Goal: Submit feedback/report problem: Submit feedback/report problem

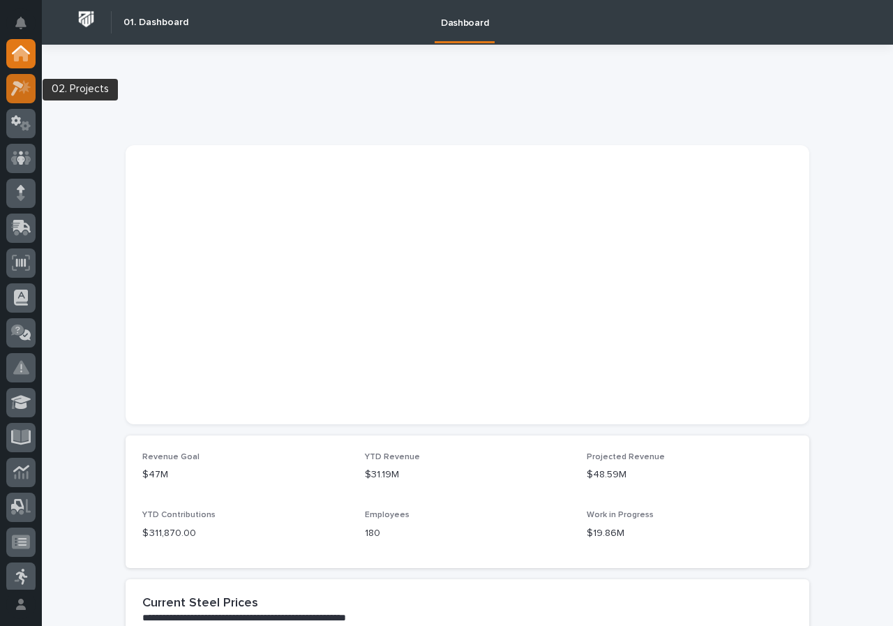
click at [21, 80] on icon at bounding box center [21, 88] width 20 height 16
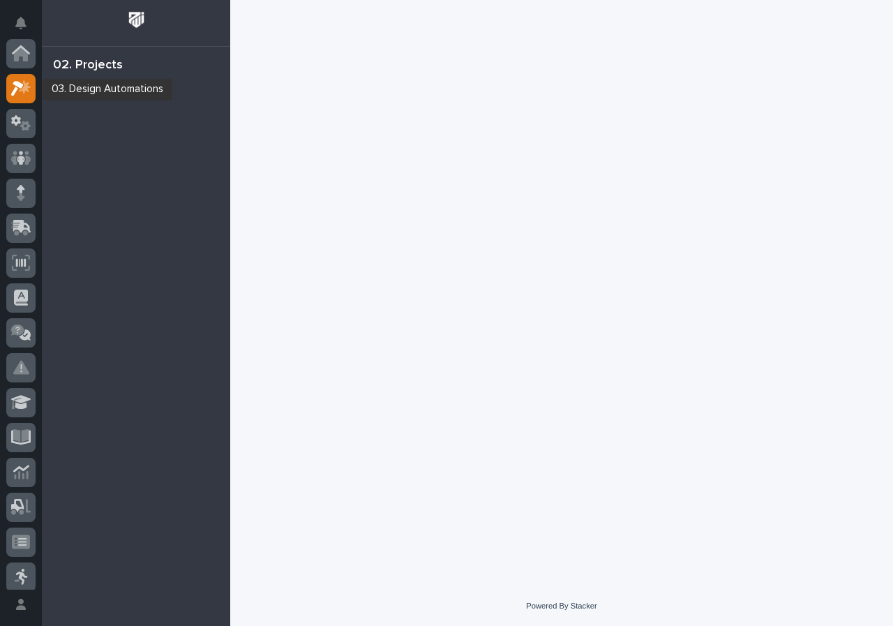
scroll to position [35, 0]
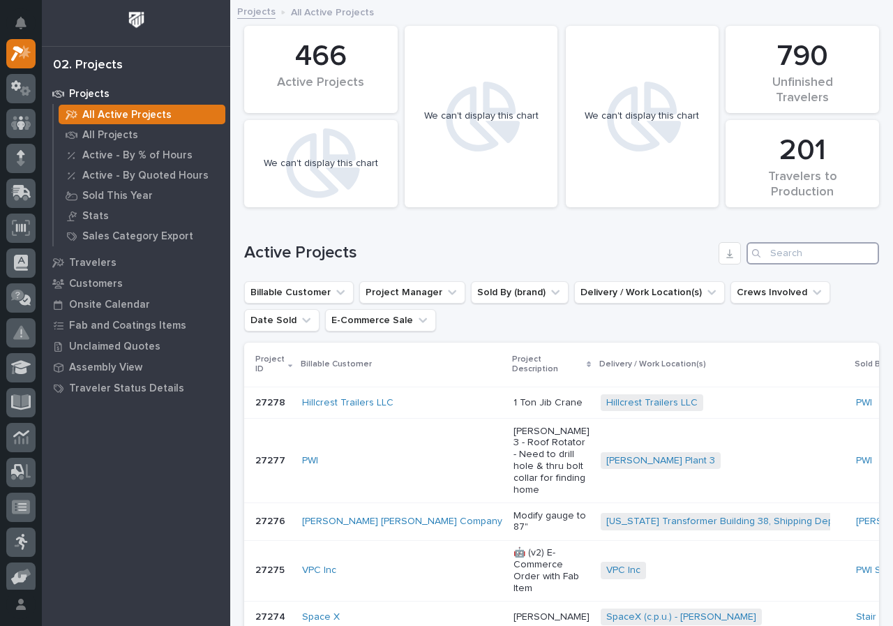
click at [764, 248] on input "Search" at bounding box center [812, 253] width 133 height 22
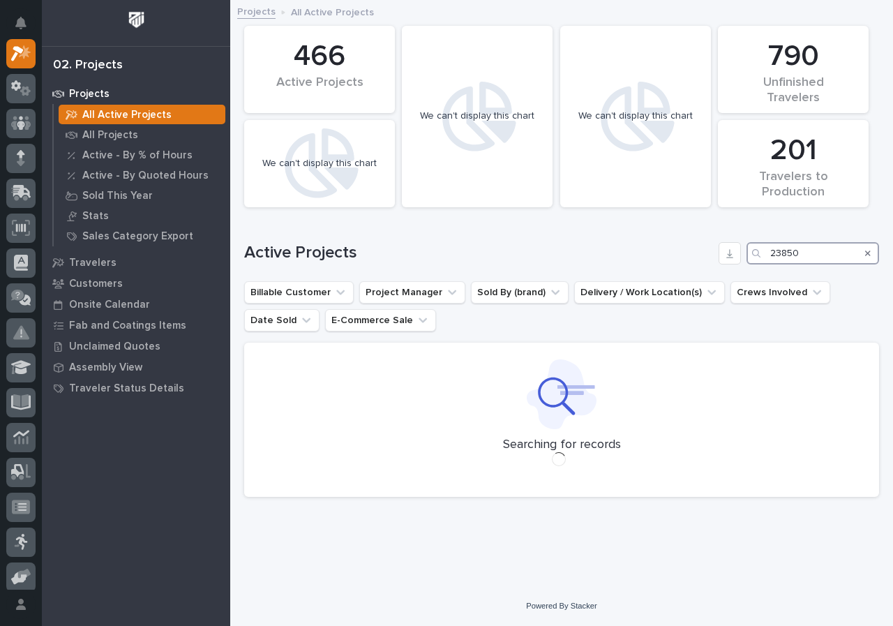
type input "23850"
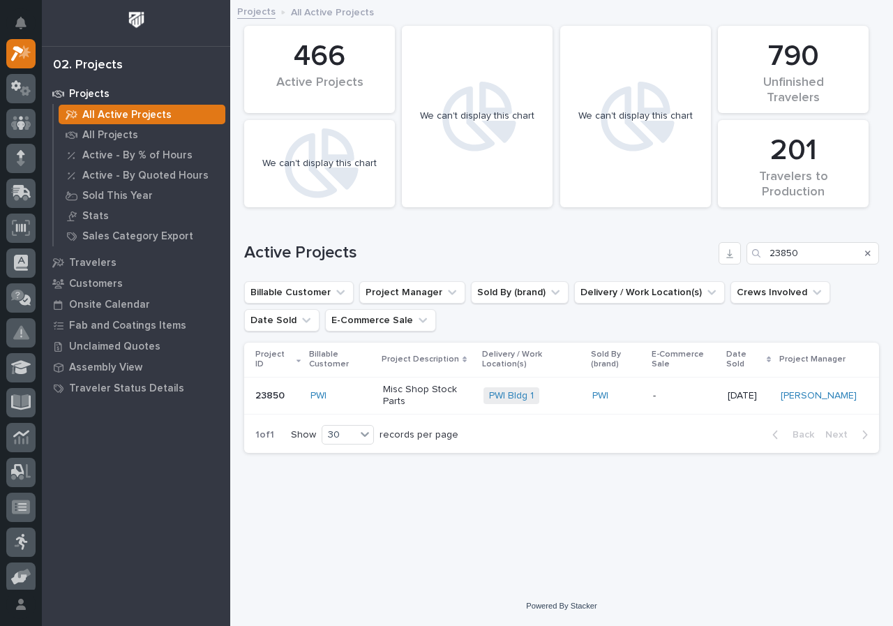
click at [381, 379] on td "Misc Shop Stock Parts" at bounding box center [427, 396] width 101 height 38
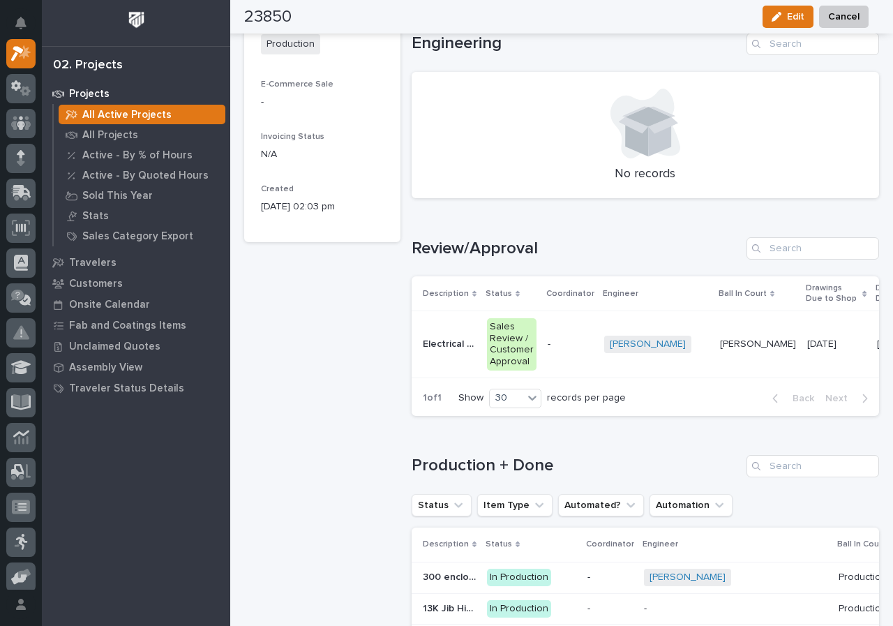
scroll to position [558, 0]
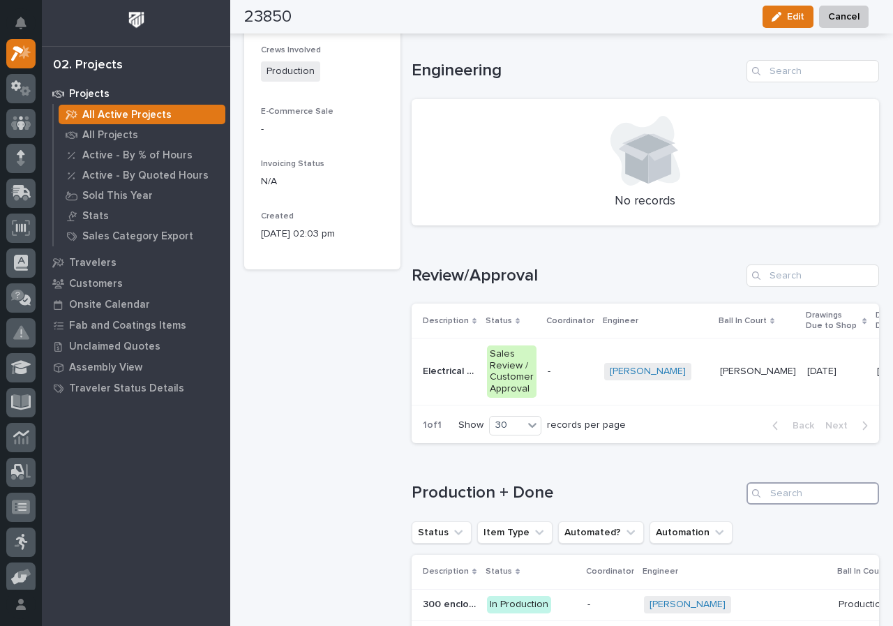
click at [803, 504] on input "Search" at bounding box center [812, 493] width 133 height 22
type input "ucs"
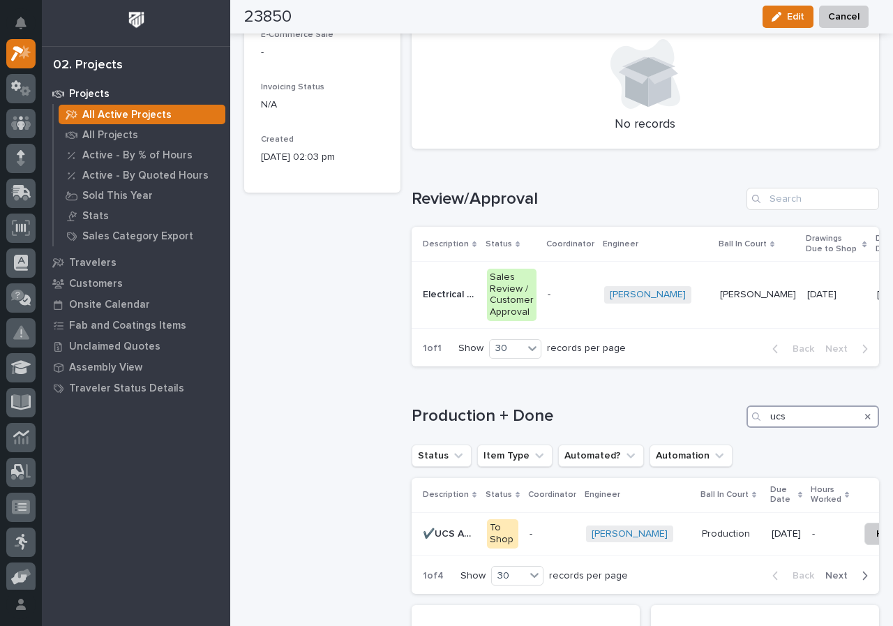
scroll to position [767, 0]
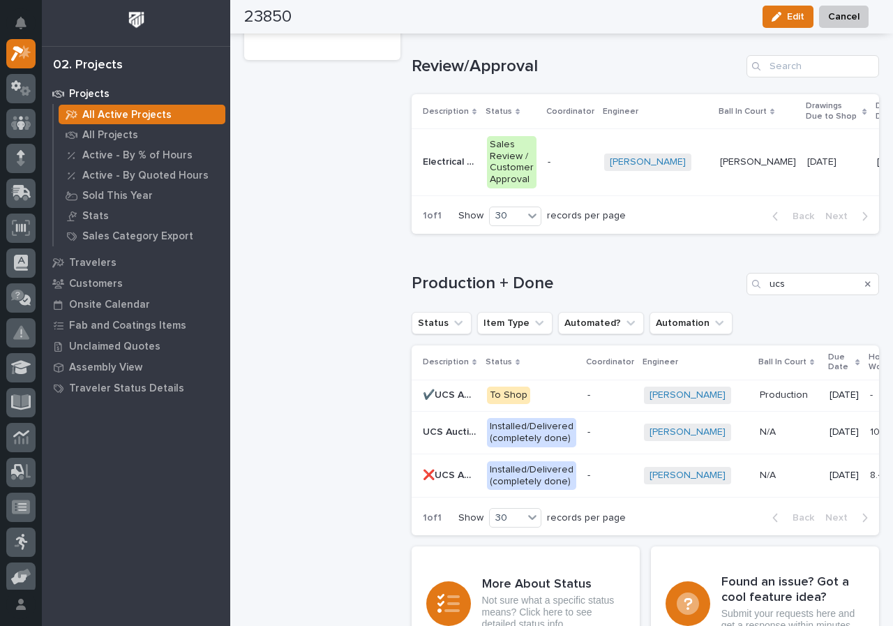
click at [604, 401] on p "-" at bounding box center [609, 395] width 45 height 12
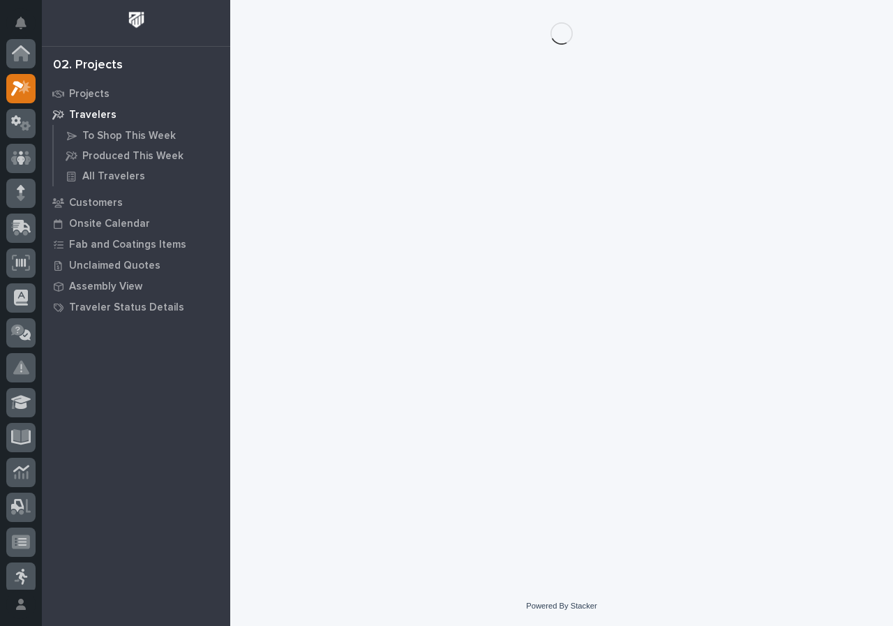
scroll to position [35, 0]
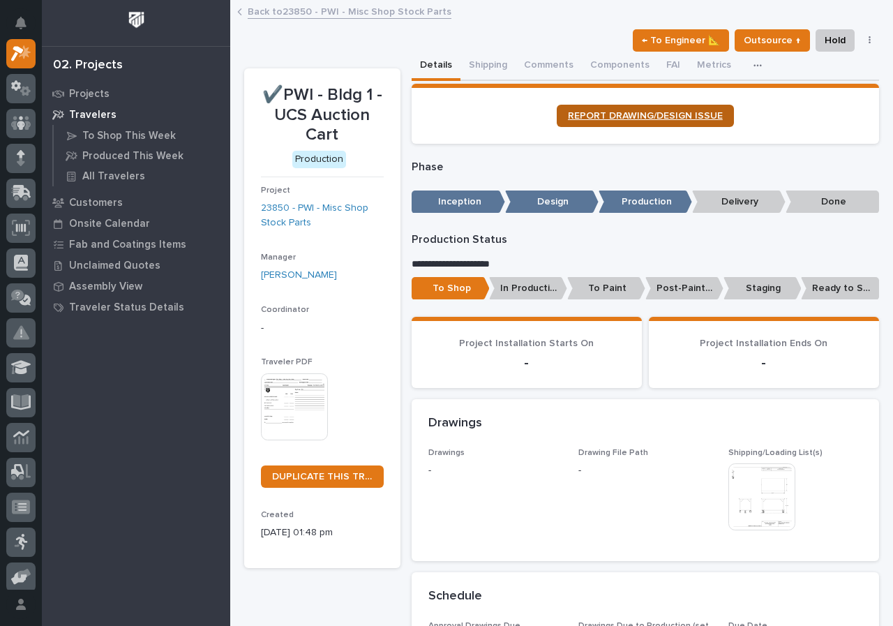
click at [688, 109] on link "REPORT DRAWING/DESIGN ISSUE" at bounding box center [645, 116] width 177 height 22
click at [15, 22] on icon "Notifications" at bounding box center [20, 23] width 11 height 13
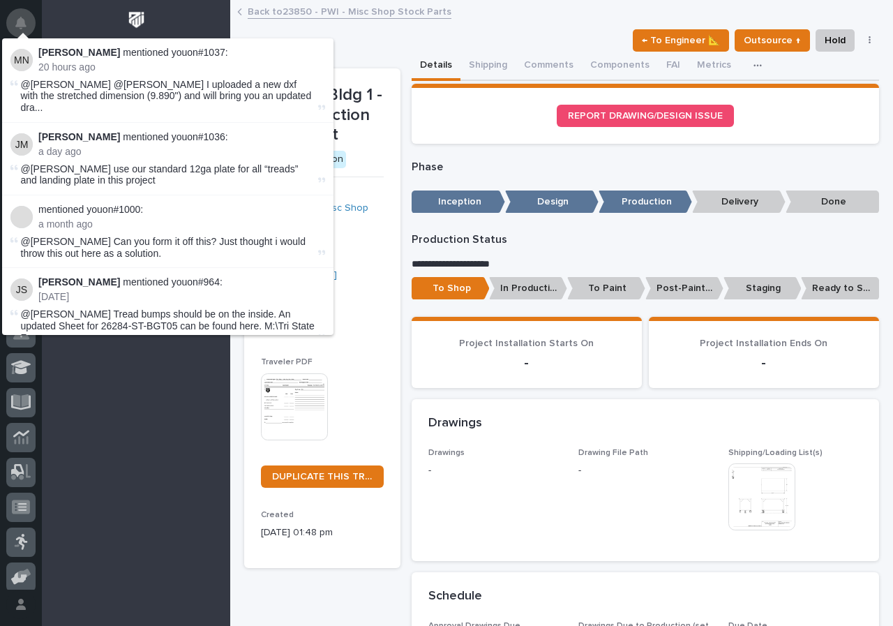
click at [16, 24] on icon "Notifications" at bounding box center [20, 23] width 11 height 13
click at [642, 489] on div "Drawing File Path -" at bounding box center [644, 468] width 133 height 41
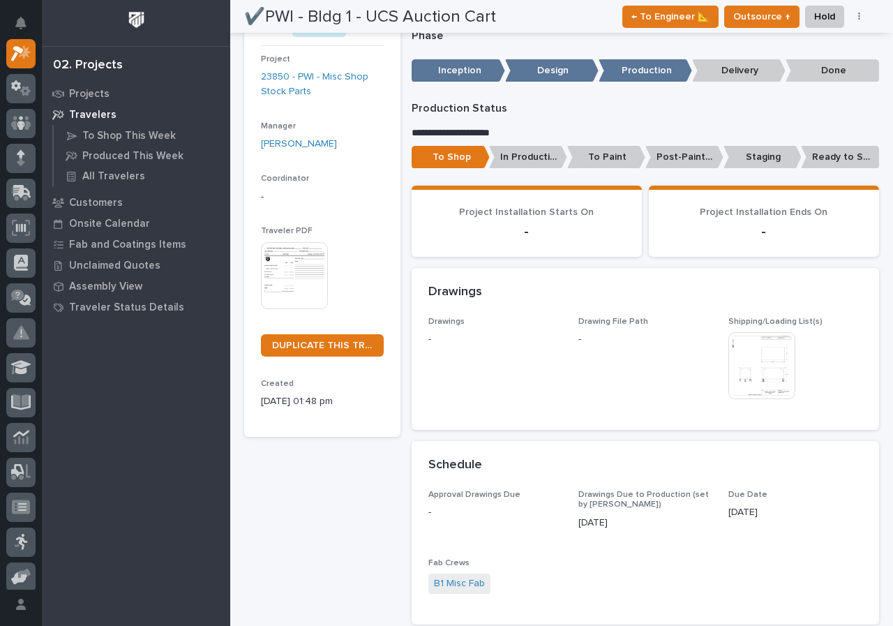
scroll to position [0, 0]
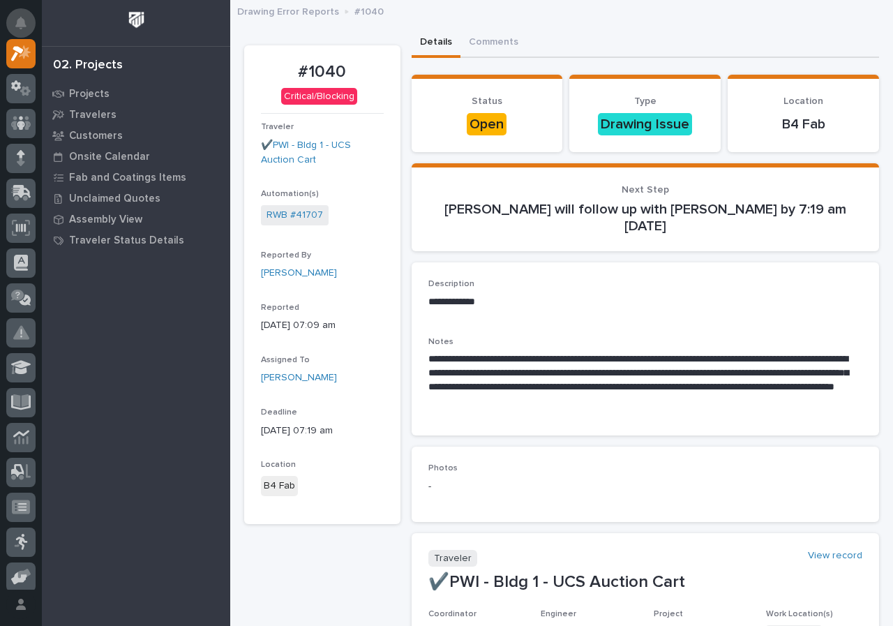
click at [32, 29] on button "Notifications" at bounding box center [20, 22] width 29 height 29
drag, startPoint x: 770, startPoint y: 529, endPoint x: 816, endPoint y: 510, distance: 49.7
click at [771, 527] on div "Loading... Saving… Photos -" at bounding box center [646, 489] width 468 height 86
